Goal: Task Accomplishment & Management: Use online tool/utility

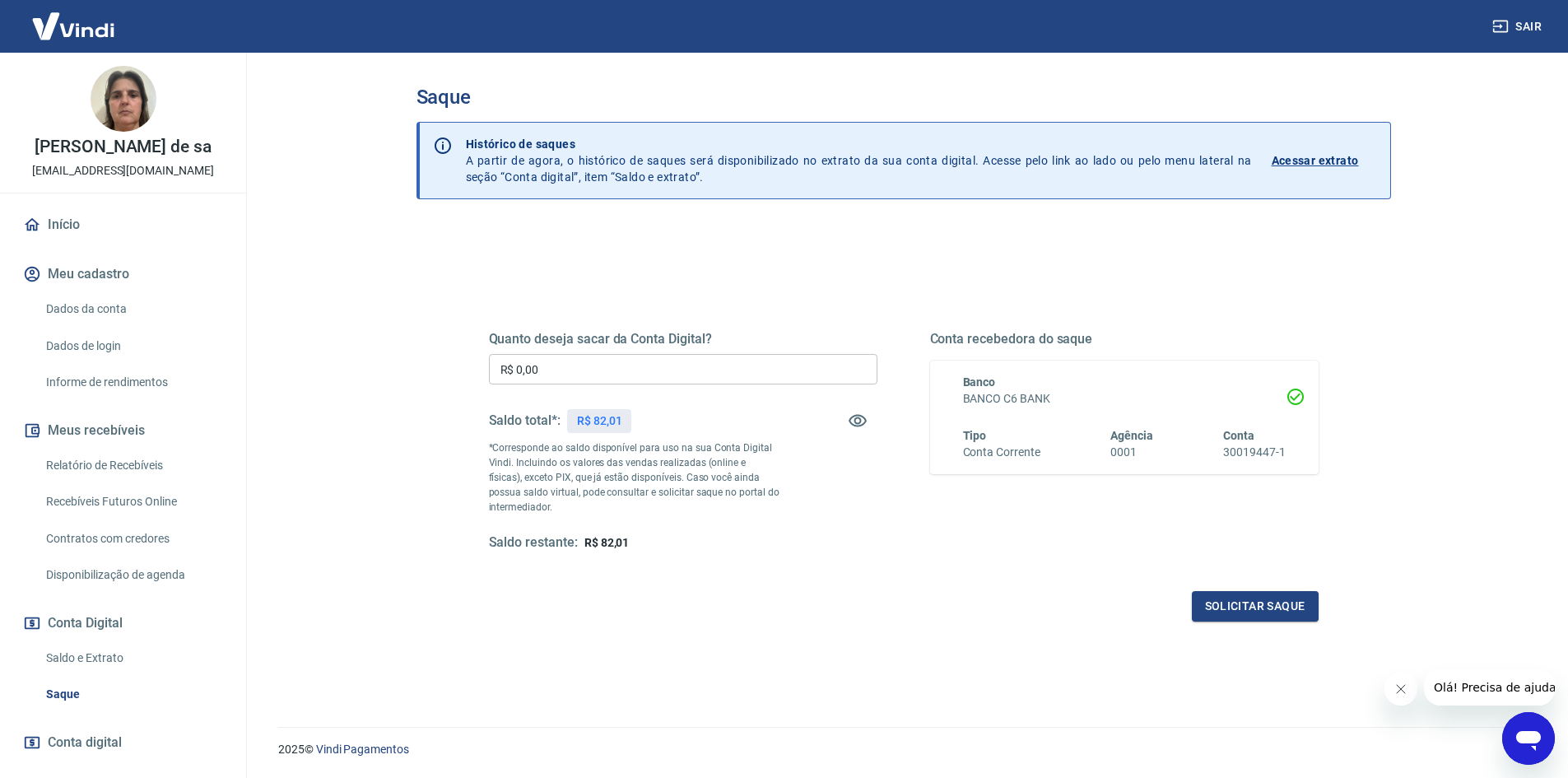
click at [562, 384] on input "R$ 0,00" at bounding box center [683, 369] width 389 height 31
type input "R$ 82,00"
drag, startPoint x: 966, startPoint y: 637, endPoint x: 952, endPoint y: 619, distance: 22.8
click at [965, 635] on div "Quanto deseja sacar da Conta Digital? R$ 82,00 ​ Saldo total*: R$ 82,01 *Corres…" at bounding box center [903, 449] width 869 height 383
click at [1214, 609] on button "Solicitar saque" at bounding box center [1255, 606] width 127 height 31
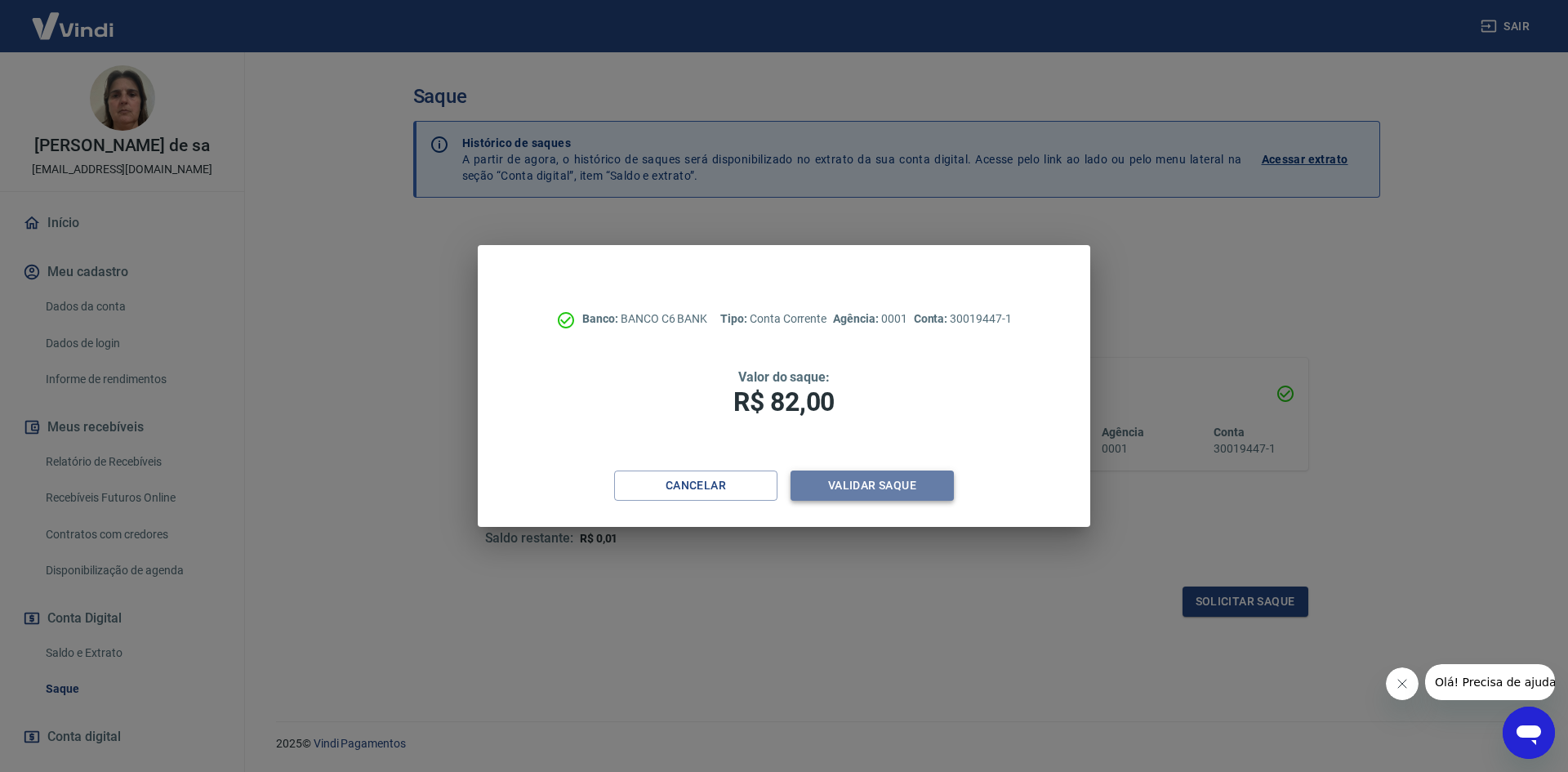
click at [898, 489] on button "Validar saque" at bounding box center [873, 485] width 164 height 31
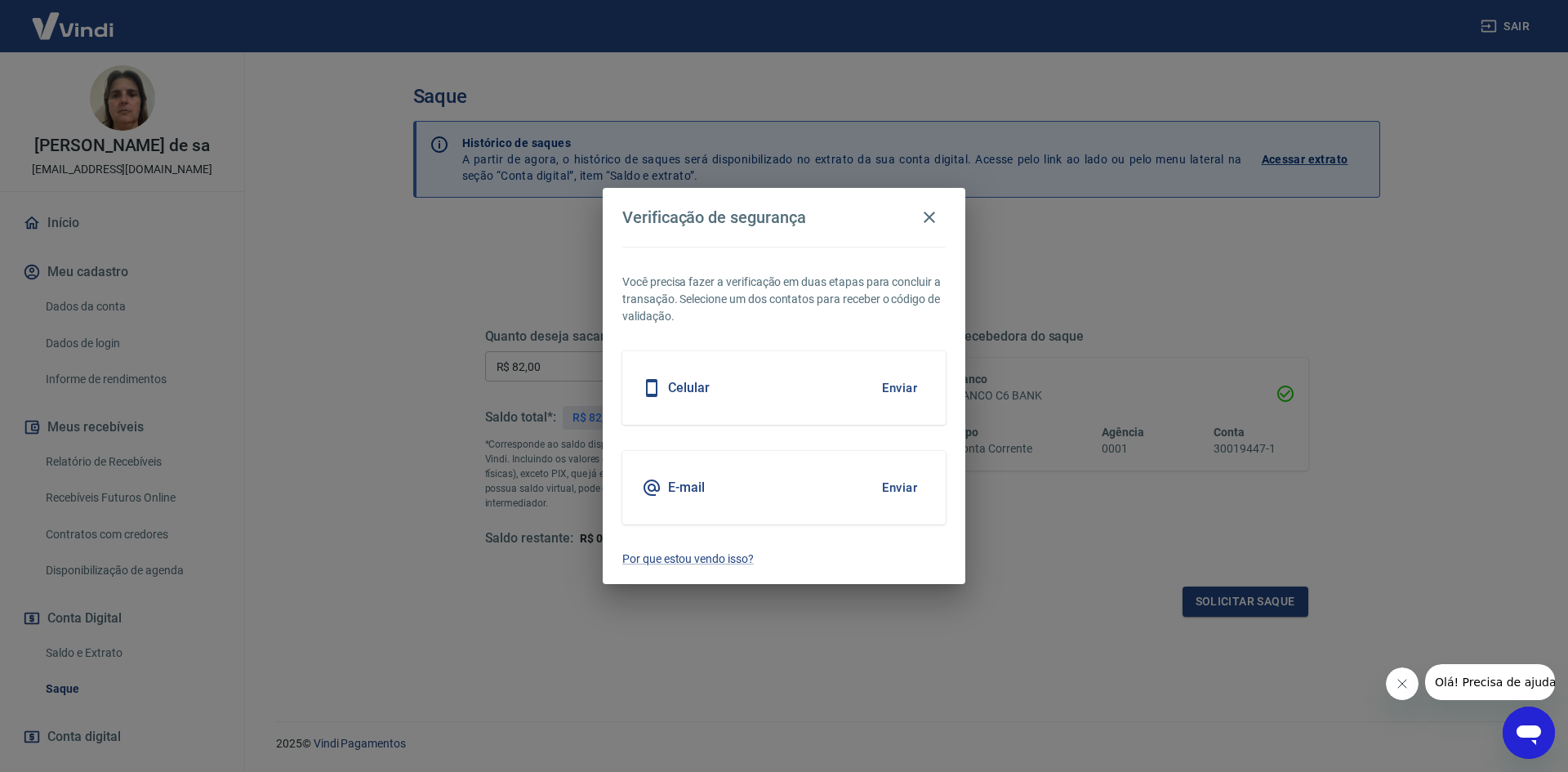
click at [897, 487] on button "Enviar" at bounding box center [899, 487] width 53 height 35
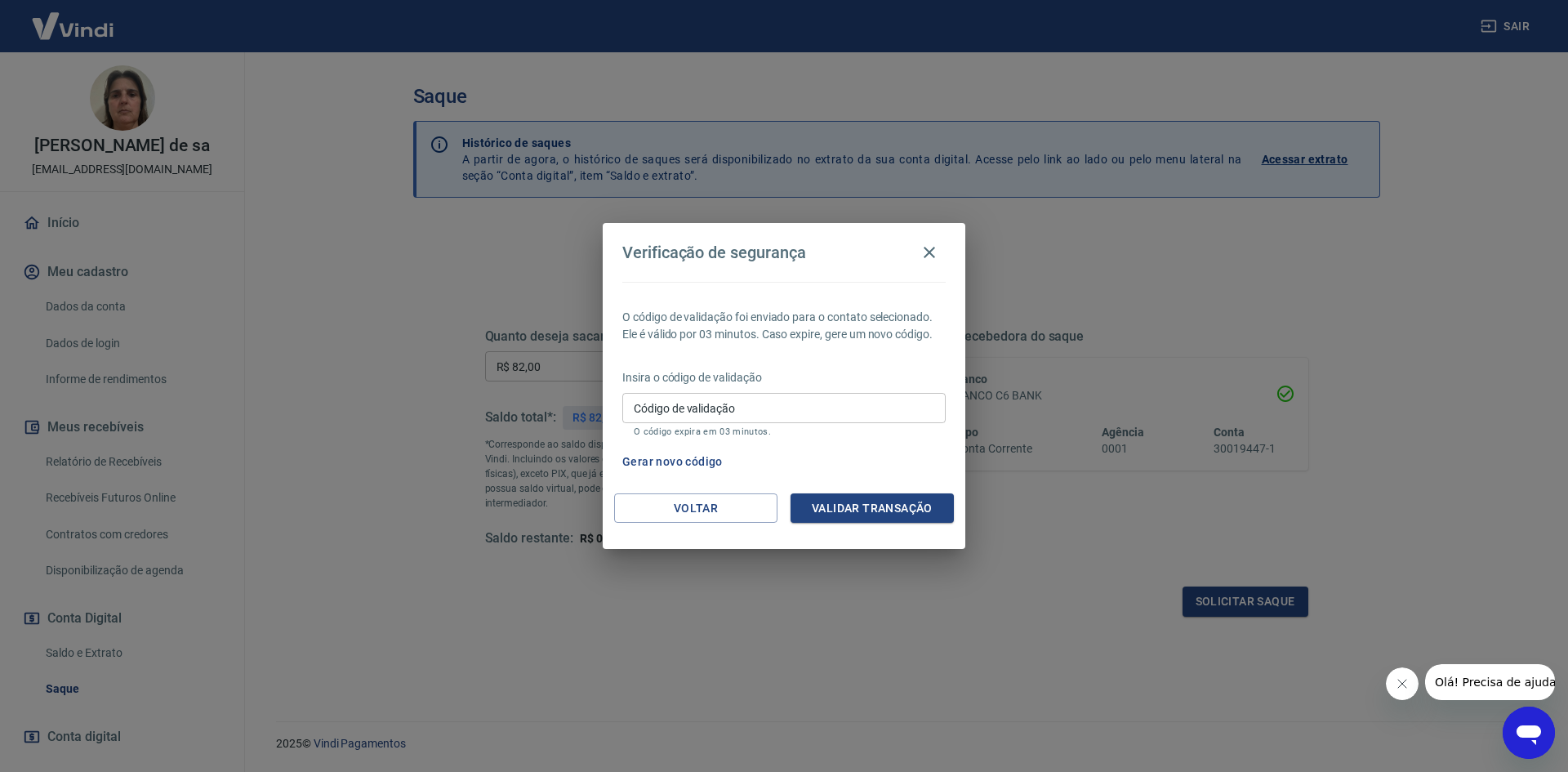
click at [747, 411] on input "Código de validação" at bounding box center [784, 407] width 323 height 31
type input "874537"
click at [871, 513] on button "Validar transação" at bounding box center [873, 508] width 164 height 31
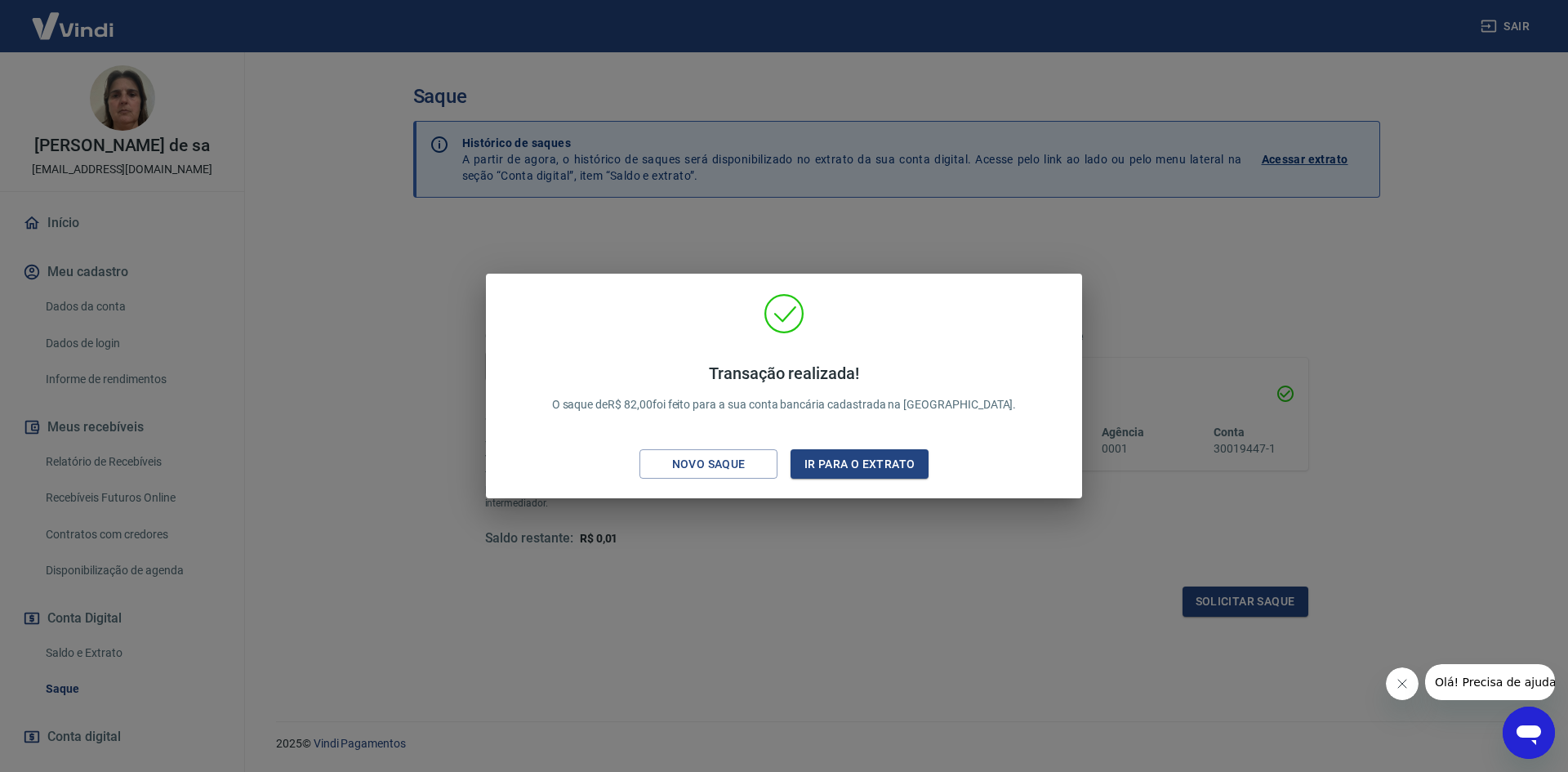
click at [1479, 434] on div "Transação realizada! O saque de R$ 82,00 foi feito para a sua conta bancária ca…" at bounding box center [784, 386] width 1568 height 772
